Goal: Information Seeking & Learning: Learn about a topic

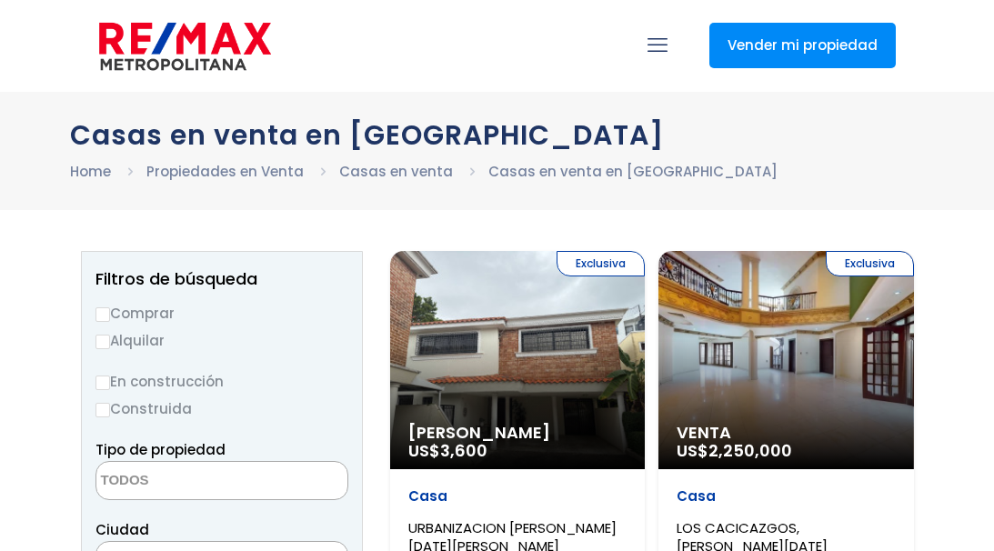
select select
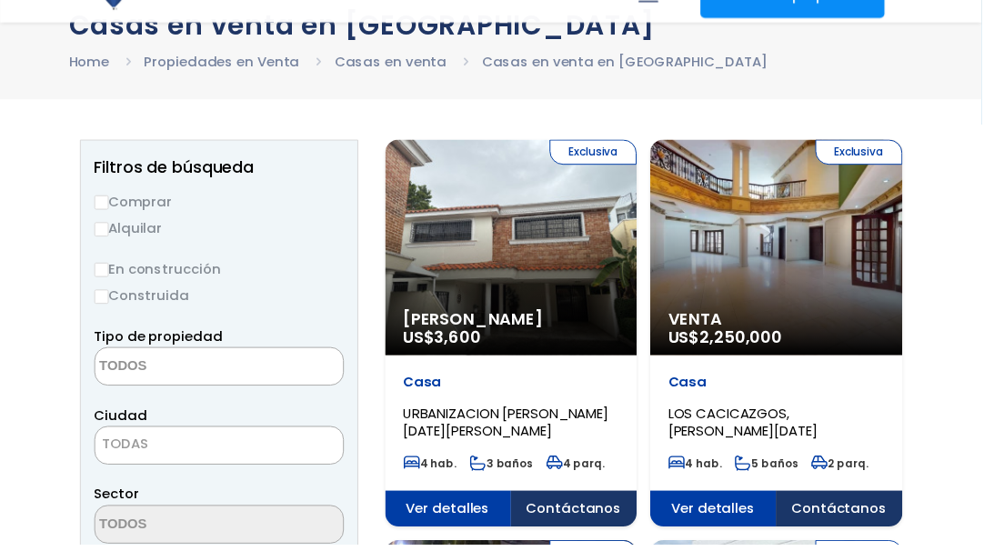
scroll to position [127, 0]
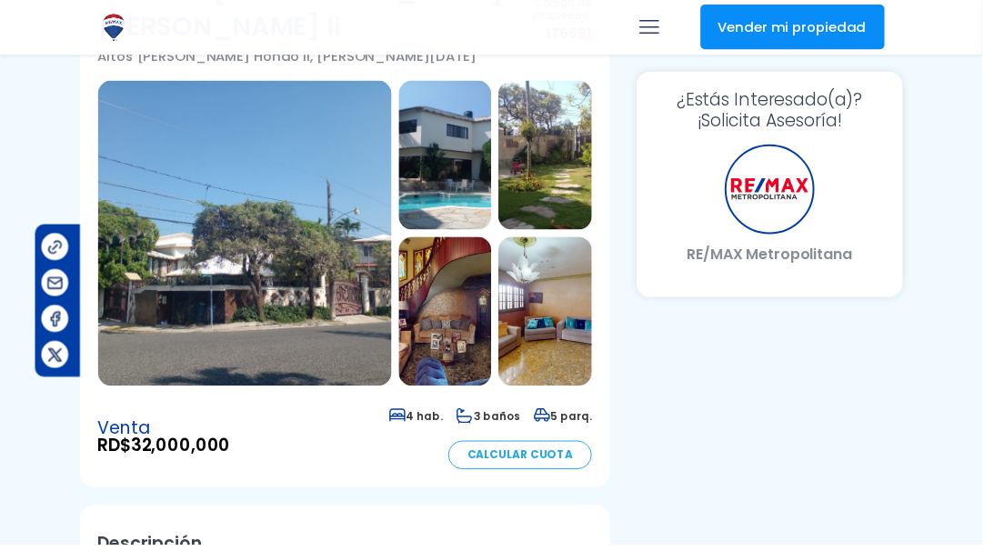
scroll to position [200, 182]
